Goal: Task Accomplishment & Management: Manage account settings

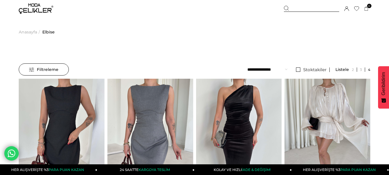
click at [346, 8] on icon at bounding box center [347, 8] width 5 height 5
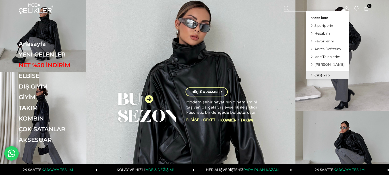
click at [348, 9] on icon at bounding box center [347, 8] width 5 height 5
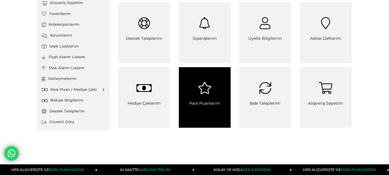
scroll to position [86, 0]
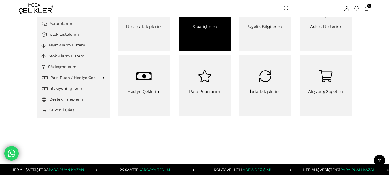
click at [212, 28] on span "Siparişlerim" at bounding box center [204, 30] width 49 height 12
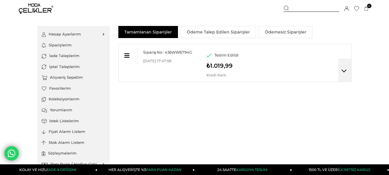
click at [71, 55] on link "İade Taleplerim" at bounding box center [74, 55] width 64 height 11
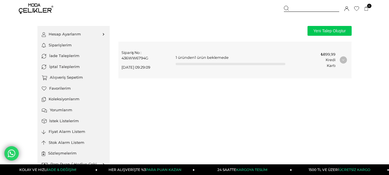
click at [344, 60] on div "Sipariş No : 436WW6794G 02-10-2025 09:29:09 1 üründen 1 ürün beklemede ₺899,99 …" at bounding box center [235, 60] width 233 height 36
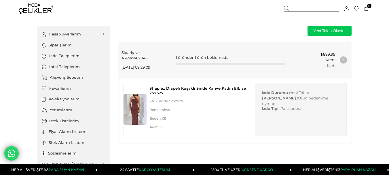
click at [64, 56] on link "İade Taleplerim" at bounding box center [74, 55] width 64 height 11
click at [201, 34] on div "Yeni Talep Oluştur Vazgeç" at bounding box center [234, 31] width 233 height 10
click at [67, 46] on link "Siparişlerim" at bounding box center [74, 45] width 64 height 11
